Goal: Transaction & Acquisition: Purchase product/service

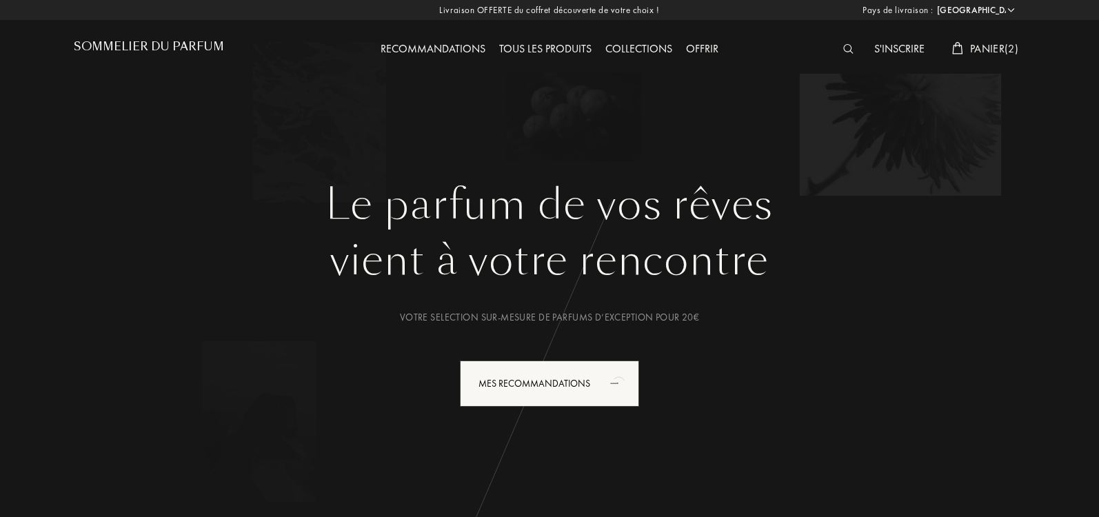
select select "IT"
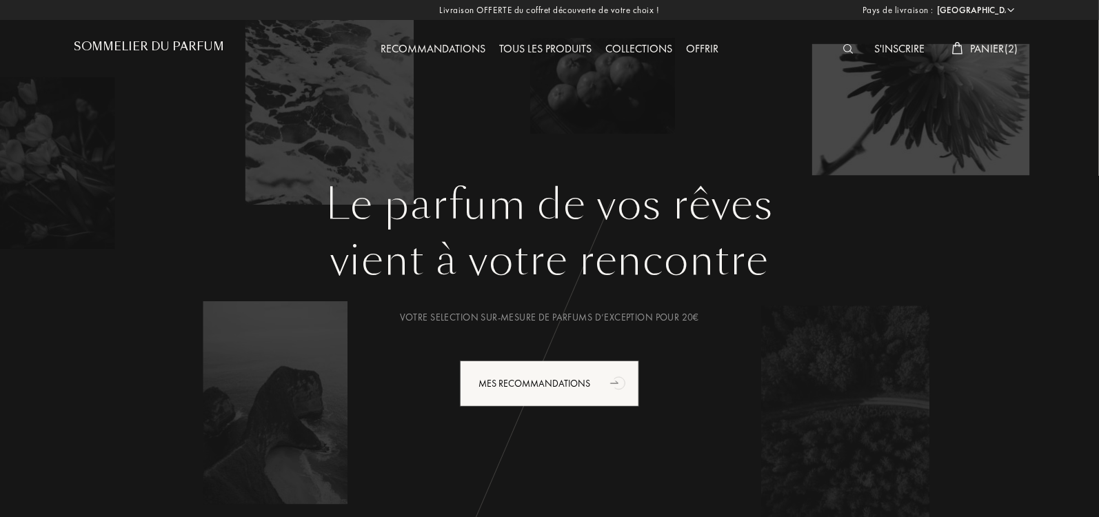
click at [975, 52] on span "Panier ( 2 )" at bounding box center [994, 48] width 48 height 14
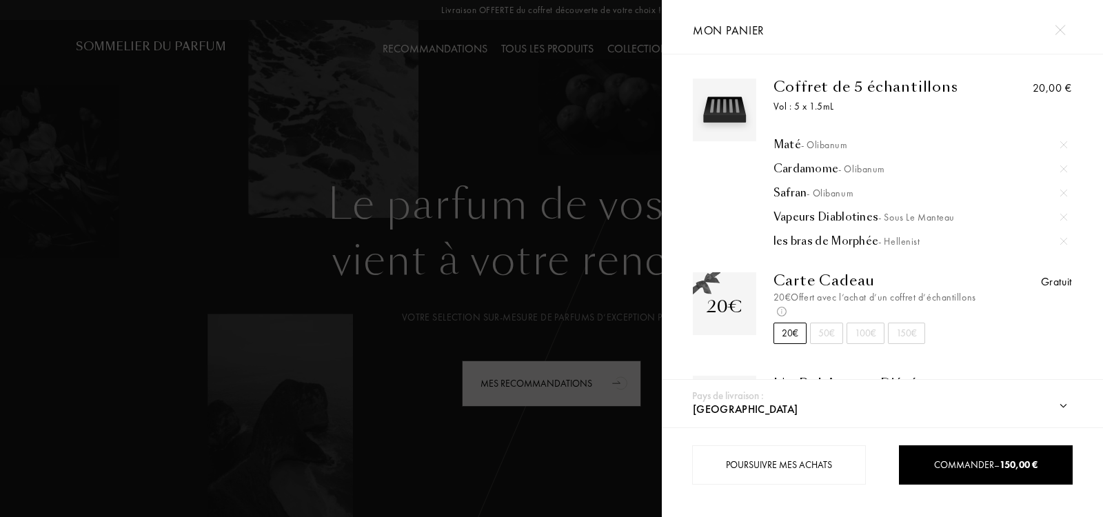
click at [1061, 194] on img at bounding box center [1063, 193] width 7 height 7
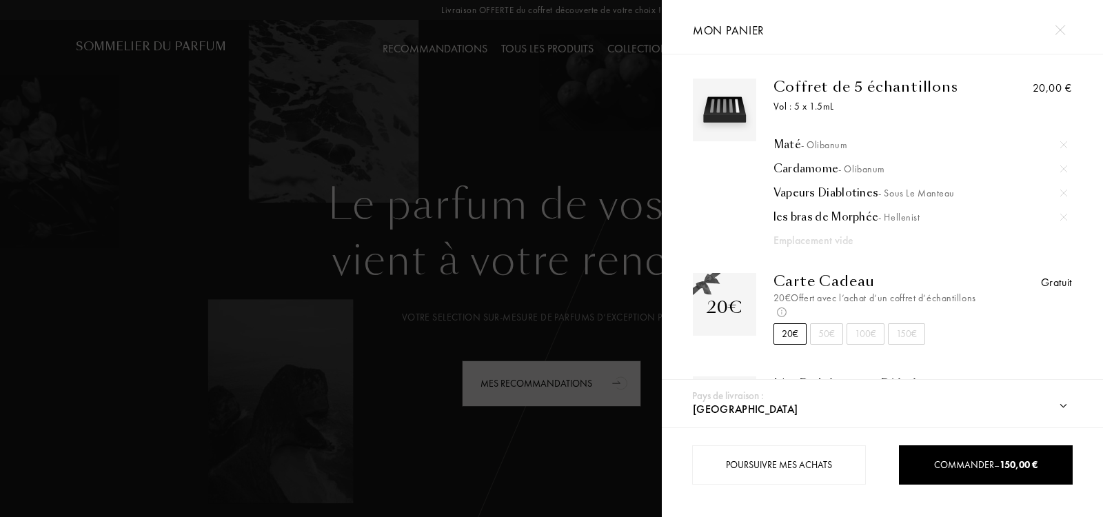
click at [1059, 25] on img at bounding box center [1060, 30] width 10 height 10
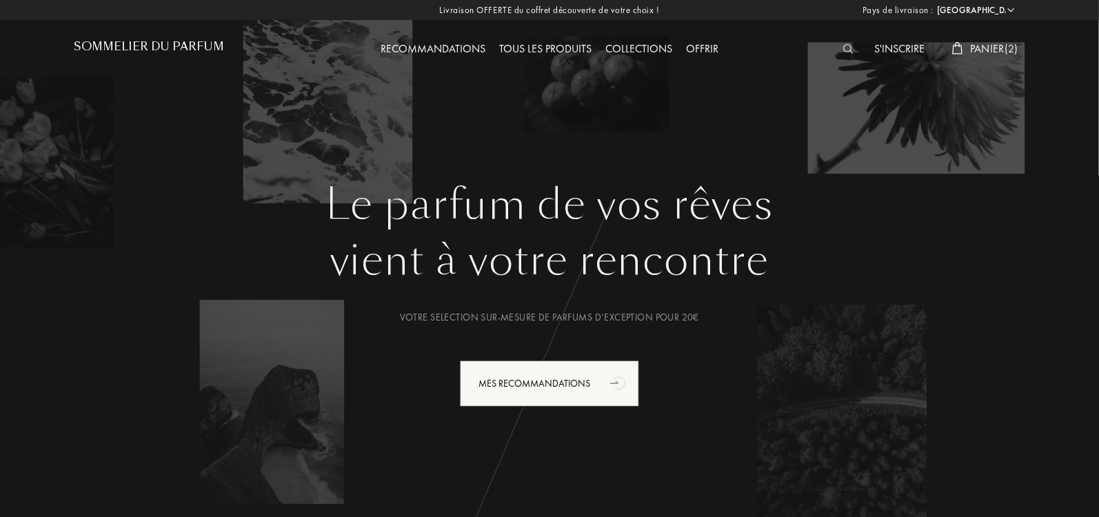
click at [843, 52] on img at bounding box center [848, 49] width 10 height 10
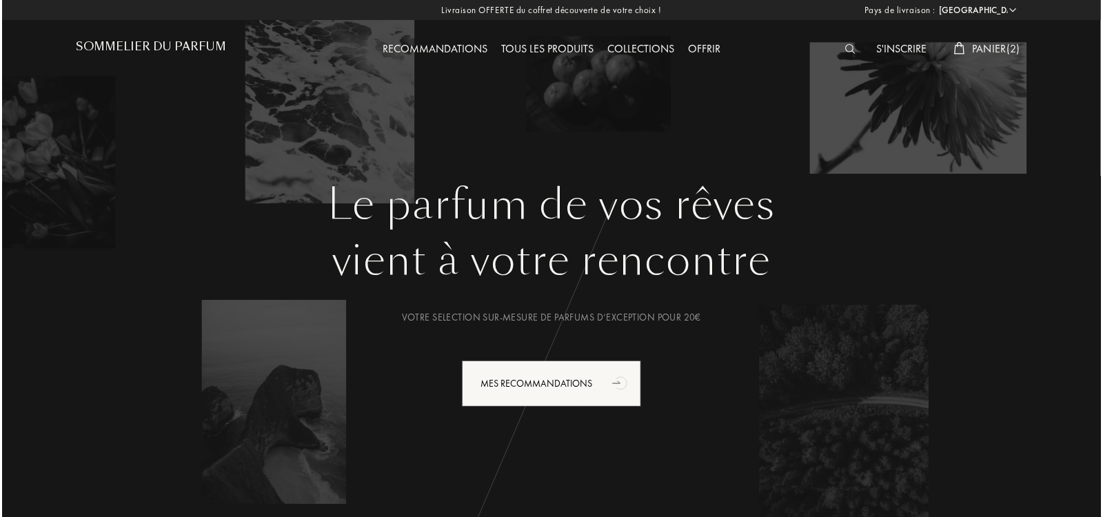
scroll to position [1, 0]
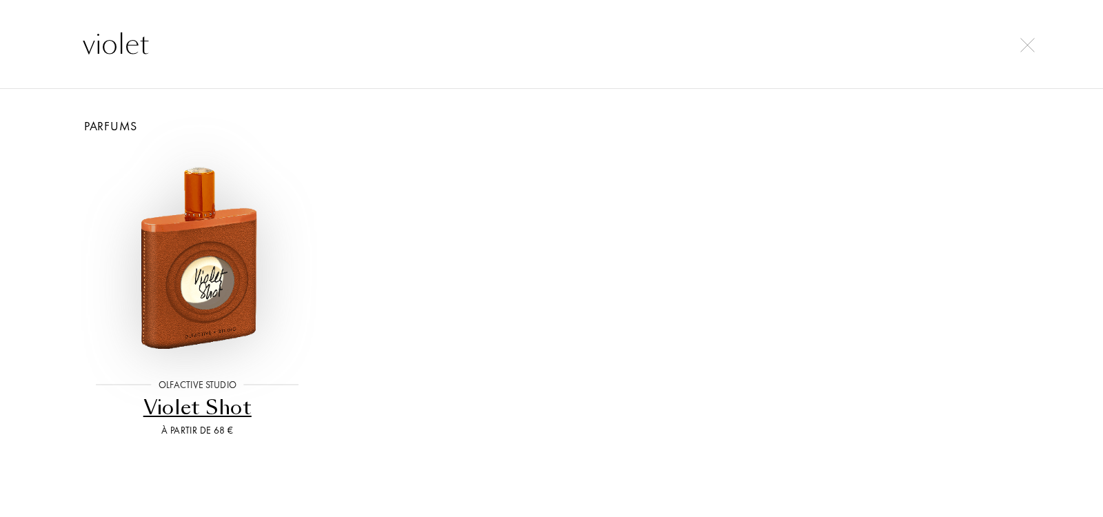
type input "violet"
click at [209, 207] on img at bounding box center [197, 256] width 212 height 212
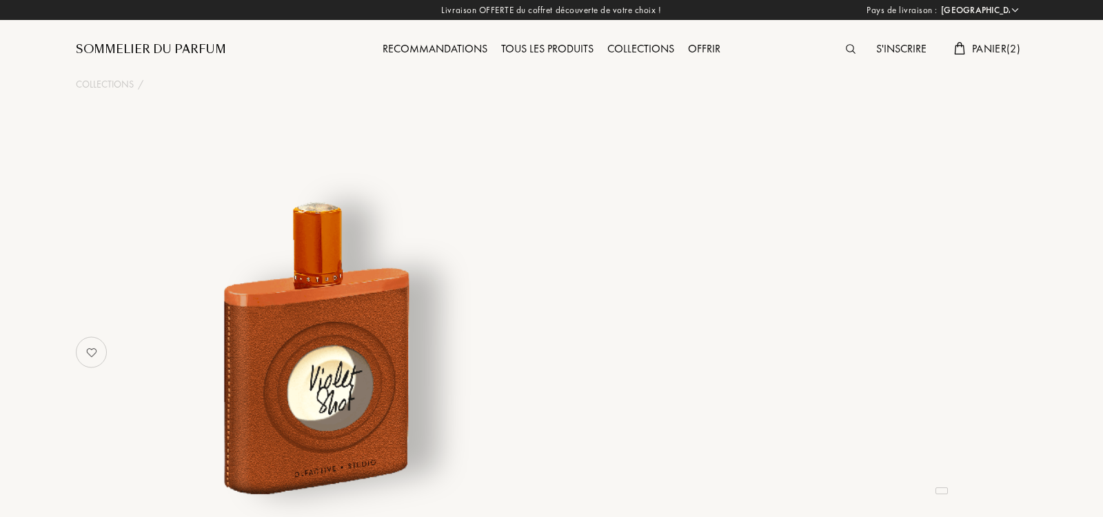
select select "IT"
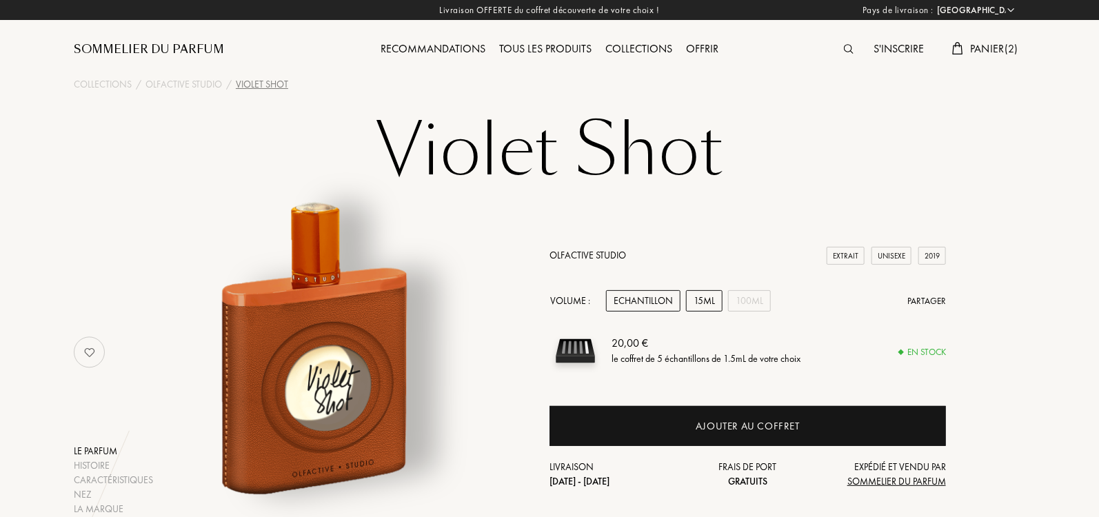
click at [707, 298] on div "15mL" at bounding box center [704, 300] width 37 height 21
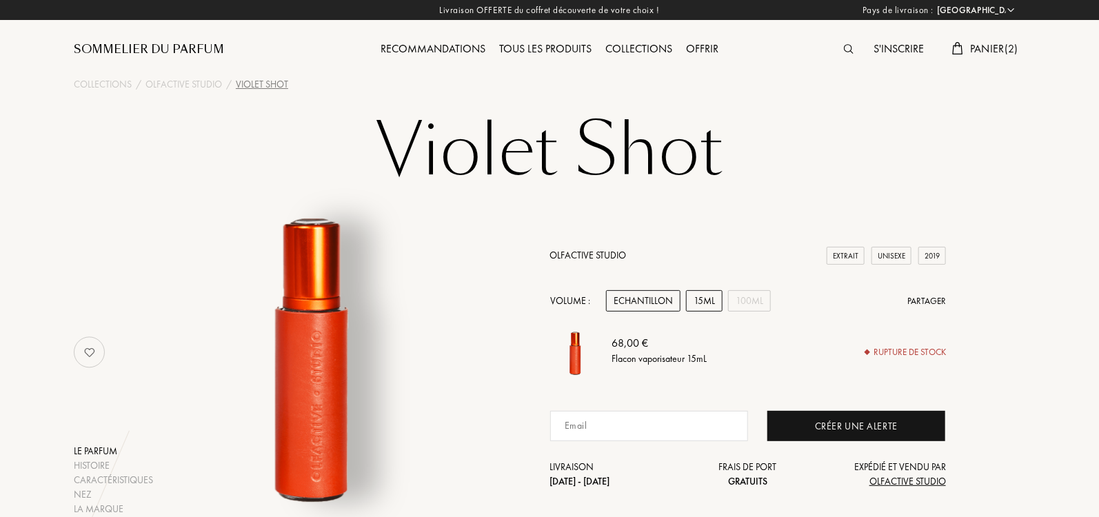
click at [656, 296] on div "Echantillon" at bounding box center [643, 300] width 74 height 21
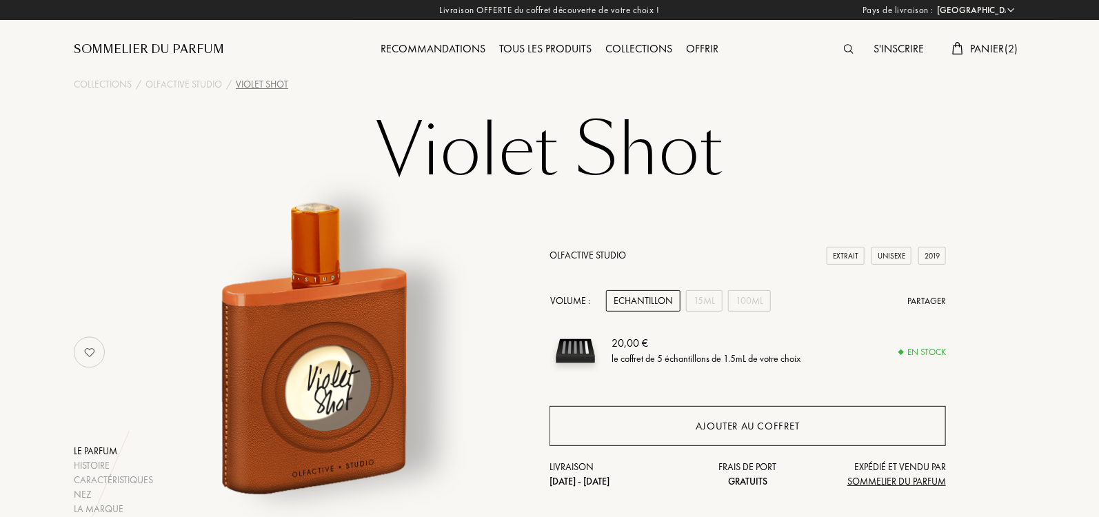
click at [764, 429] on div "Ajouter au coffret" at bounding box center [747, 426] width 104 height 16
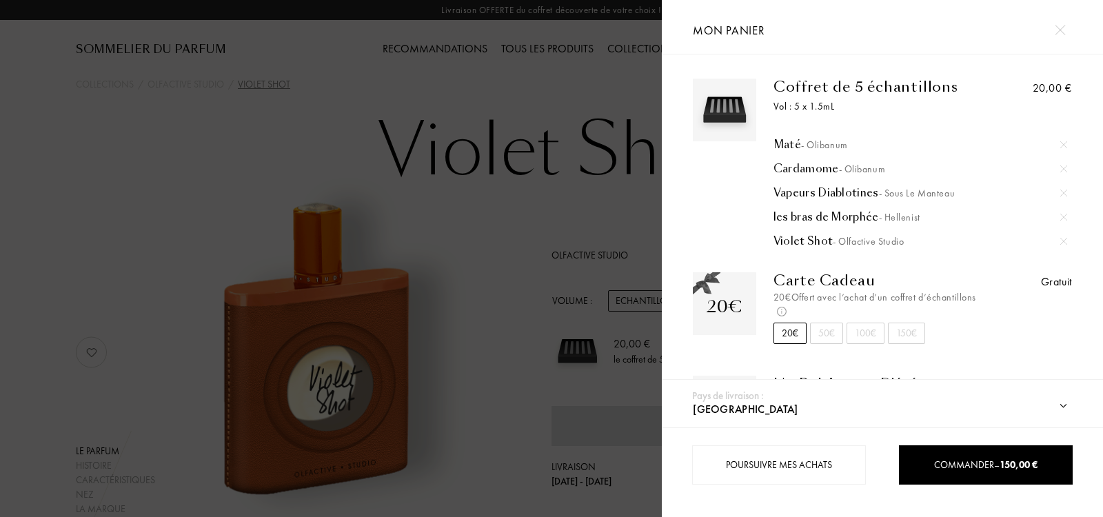
click at [611, 83] on div at bounding box center [331, 258] width 662 height 517
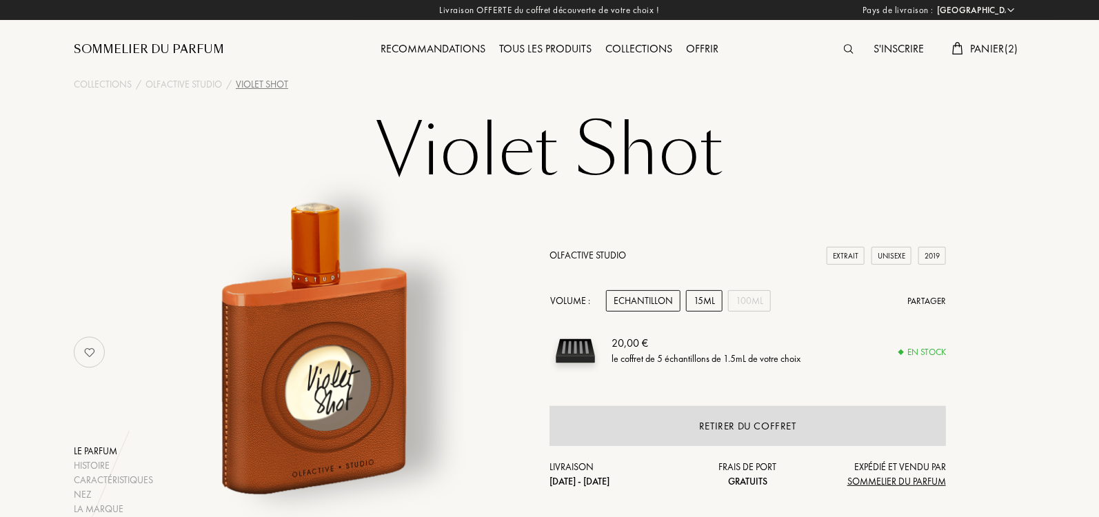
click at [701, 296] on div "15mL" at bounding box center [704, 300] width 37 height 21
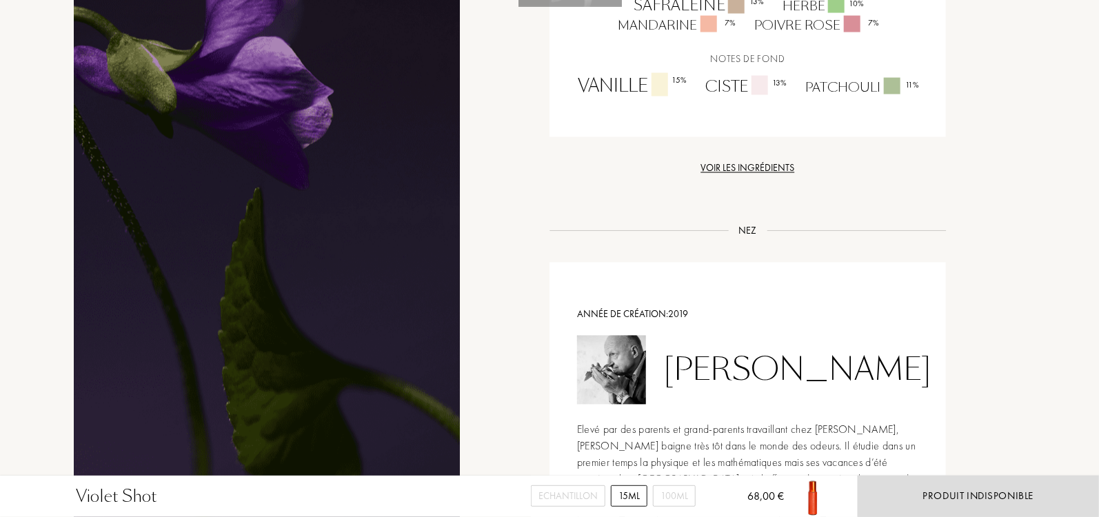
scroll to position [1148, 0]
